Goal: Task Accomplishment & Management: Complete application form

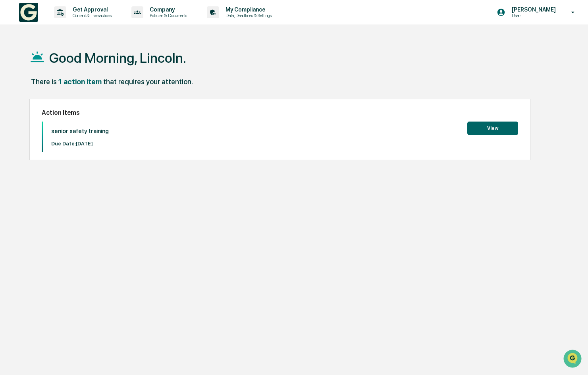
click at [493, 128] on button "View" at bounding box center [492, 127] width 51 height 13
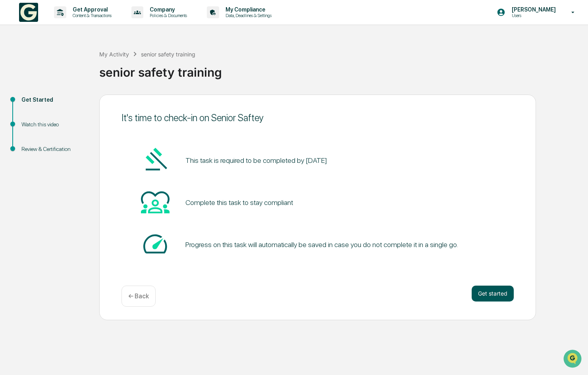
click at [490, 290] on button "Get started" at bounding box center [492, 293] width 42 height 16
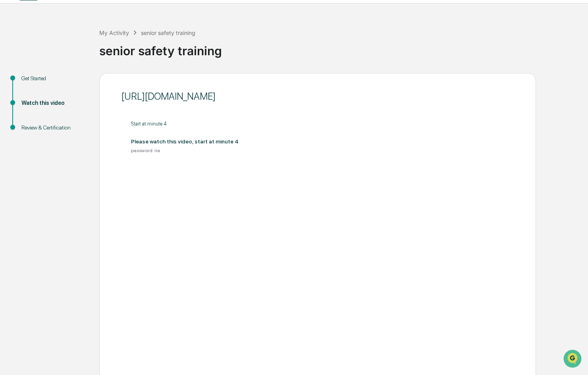
scroll to position [65, 0]
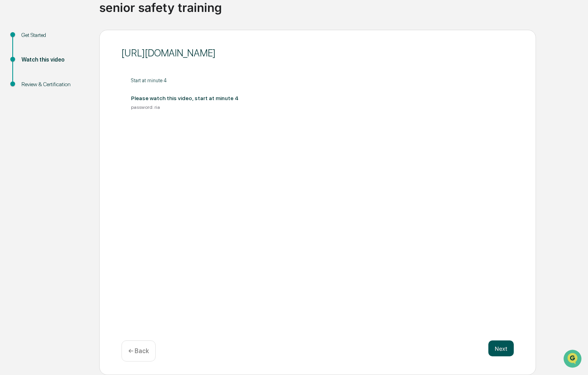
click at [502, 350] on button "Next" at bounding box center [500, 348] width 25 height 16
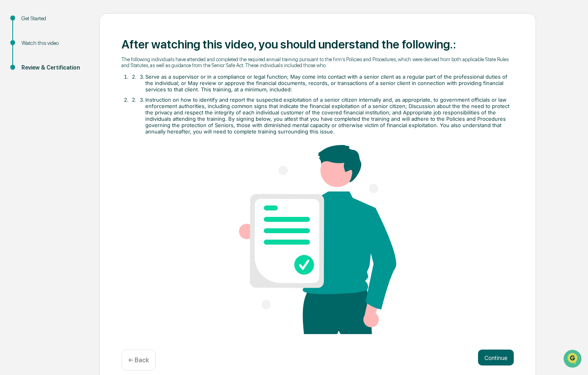
scroll to position [89, 0]
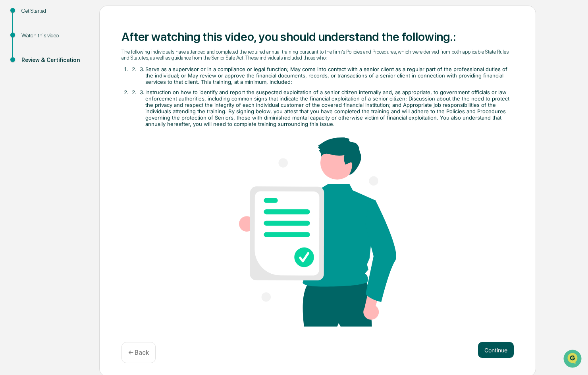
click at [498, 342] on button "Continue" at bounding box center [496, 350] width 36 height 16
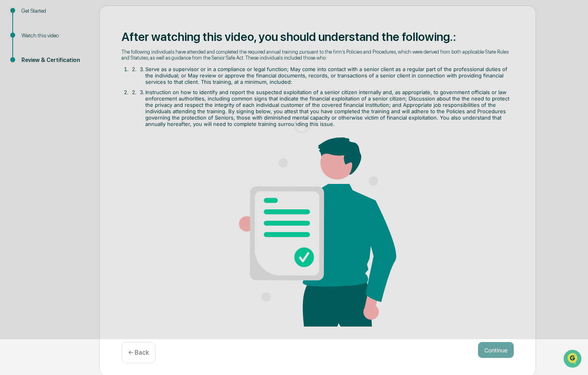
scroll to position [0, 0]
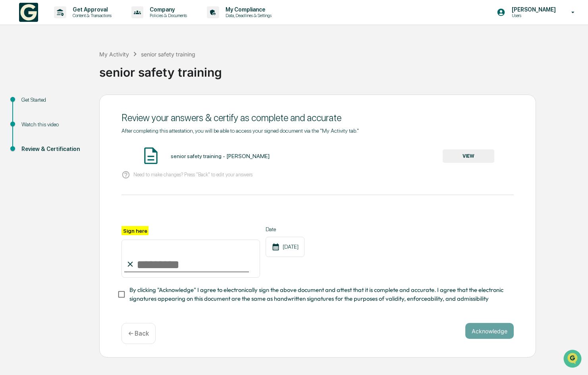
click at [160, 252] on input "Sign here" at bounding box center [190, 258] width 138 height 38
type input "**********"
click at [488, 327] on button "Acknowledge" at bounding box center [489, 331] width 48 height 16
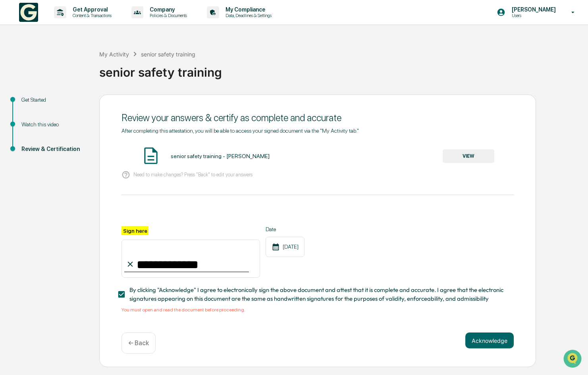
click at [464, 156] on button "VIEW" at bounding box center [468, 155] width 52 height 13
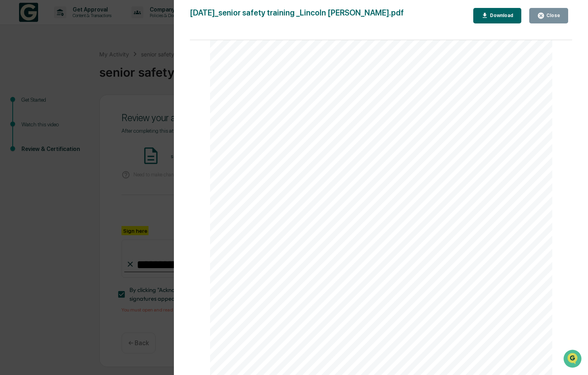
scroll to position [539, 0]
click at [552, 13] on div "Close" at bounding box center [551, 16] width 15 height 6
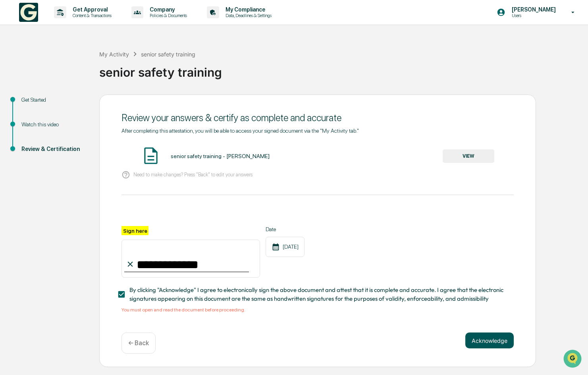
click at [485, 337] on button "Acknowledge" at bounding box center [489, 340] width 48 height 16
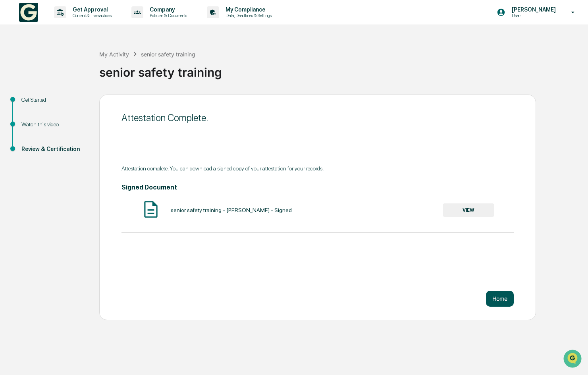
click at [498, 297] on button "Home" at bounding box center [500, 298] width 28 height 16
